Goal: Information Seeking & Learning: Learn about a topic

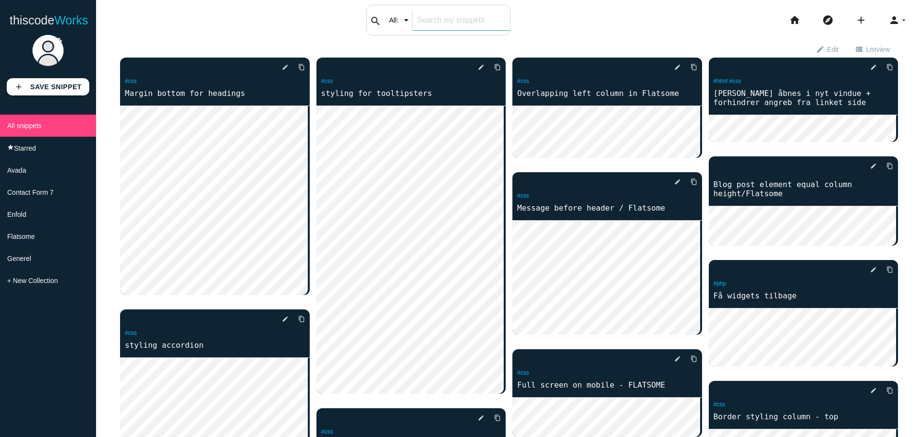
click at [423, 17] on input "text" at bounding box center [460, 20] width 97 height 20
type input "list"
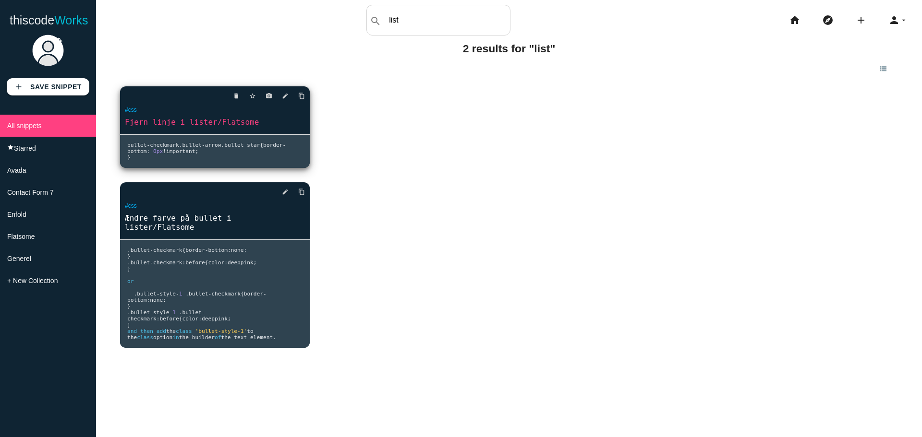
click at [146, 153] on span "bottom" at bounding box center [136, 151] width 19 height 6
click at [151, 147] on span "checkmark" at bounding box center [164, 145] width 29 height 6
click at [146, 154] on span "bottom" at bounding box center [136, 151] width 19 height 6
click at [158, 126] on link "Fjern linje i lister/Flatsome" at bounding box center [215, 122] width 190 height 11
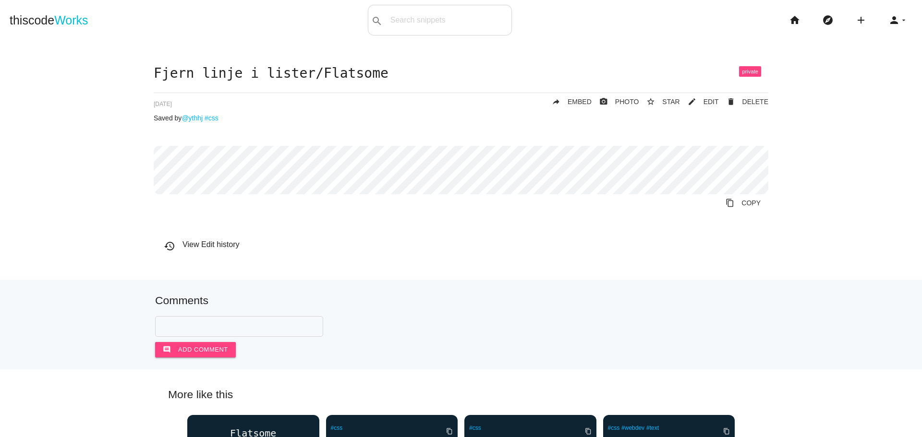
click at [329, 212] on div "Fjern linje i lister/Flatsome delete DELETE mode_edit EDIT 604b60cd366933001474…" at bounding box center [461, 163] width 614 height 194
click at [76, 23] on span "Works" at bounding box center [71, 19] width 34 height 13
